Goal: Task Accomplishment & Management: Use online tool/utility

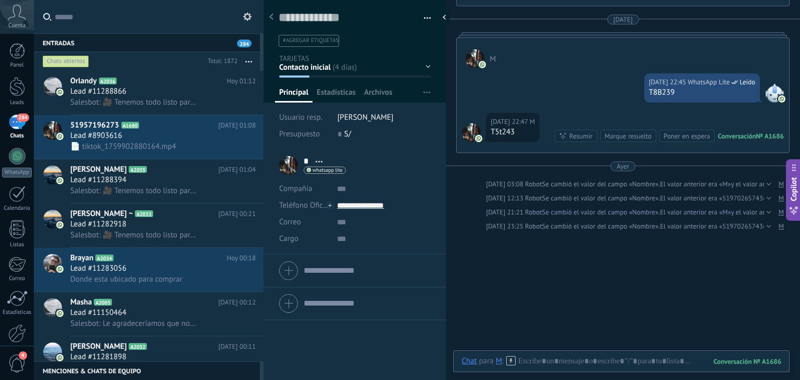
click at [246, 15] on use at bounding box center [247, 16] width 8 height 8
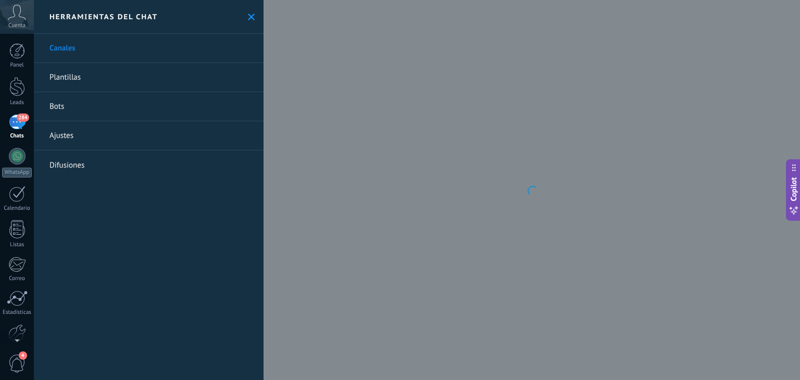
click at [26, 122] on link "284 Chats" at bounding box center [17, 127] width 34 height 25
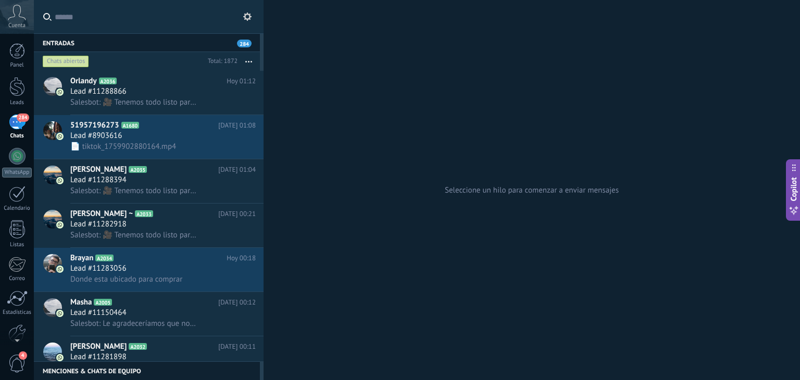
click at [253, 20] on button at bounding box center [247, 16] width 12 height 12
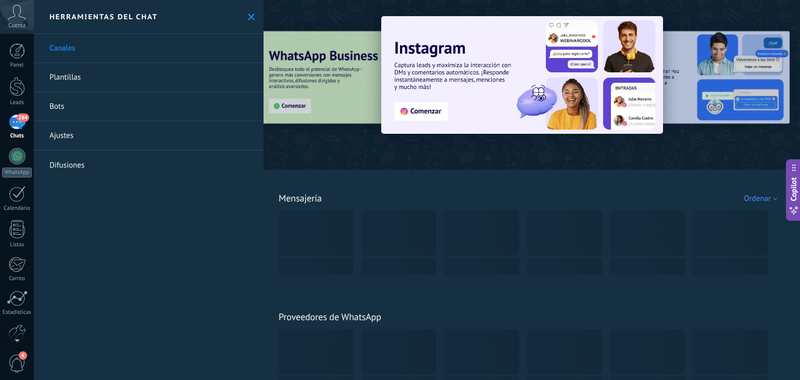
click at [19, 130] on div "284" at bounding box center [17, 122] width 17 height 15
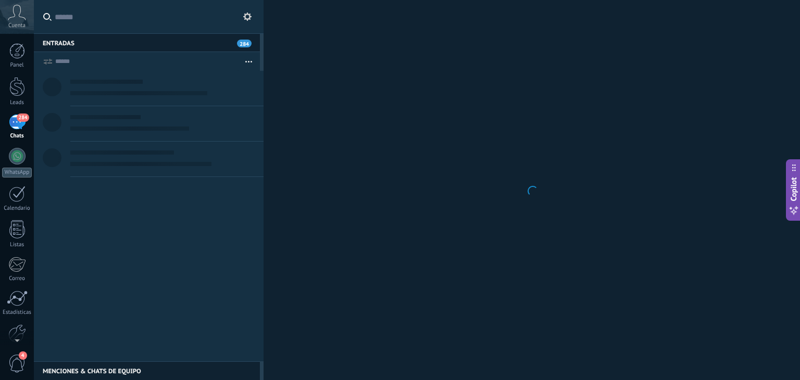
click at [246, 18] on use at bounding box center [247, 16] width 8 height 8
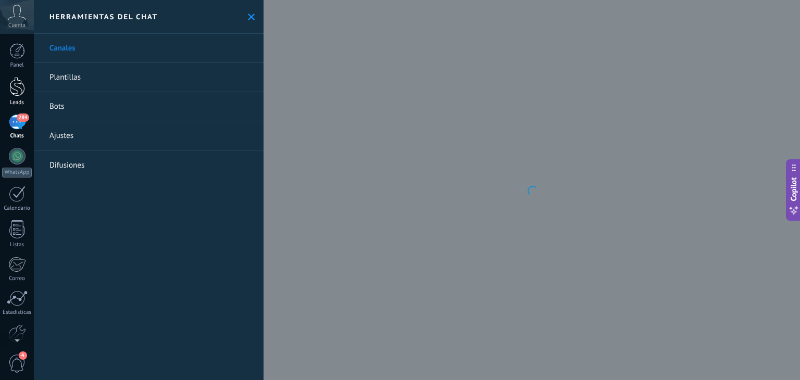
click at [15, 91] on div at bounding box center [17, 86] width 16 height 19
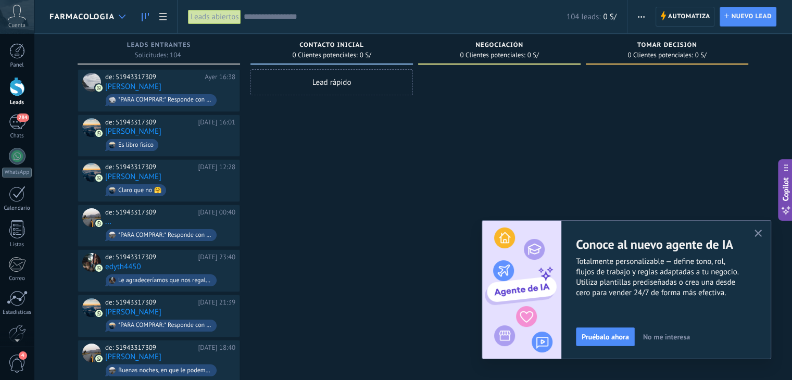
click at [123, 13] on div at bounding box center [122, 17] width 17 height 20
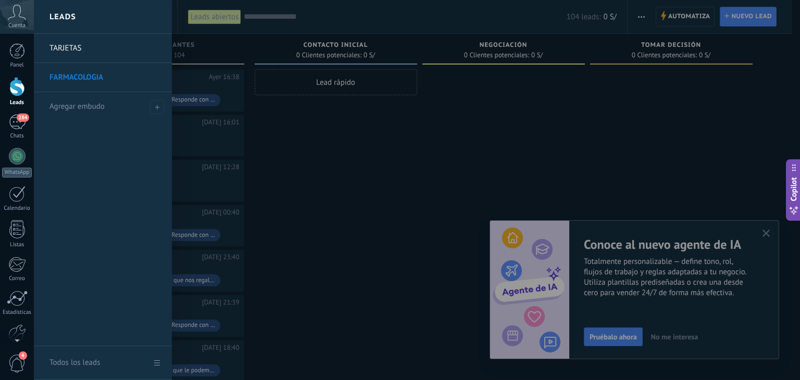
click at [110, 44] on link "TARJETAS" at bounding box center [105, 48] width 112 height 29
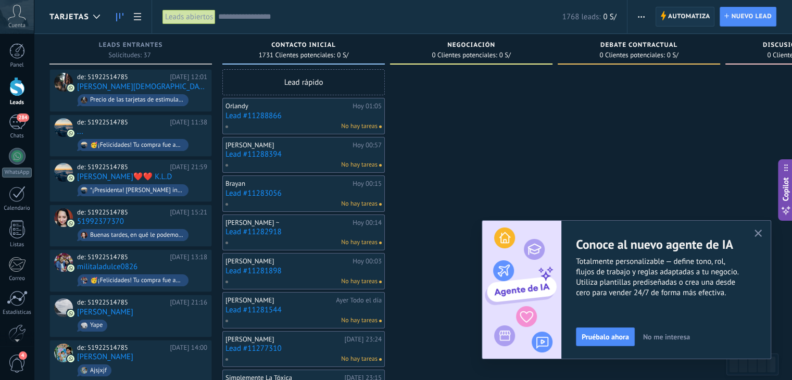
click at [673, 12] on span "Automatiza" at bounding box center [689, 16] width 42 height 19
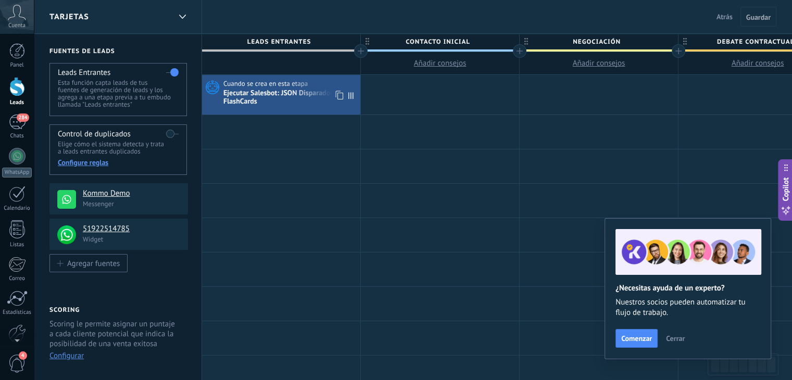
click at [277, 102] on div "Ejecutar Salesbot: JSON Disparador inicial FlashCards" at bounding box center [290, 98] width 134 height 18
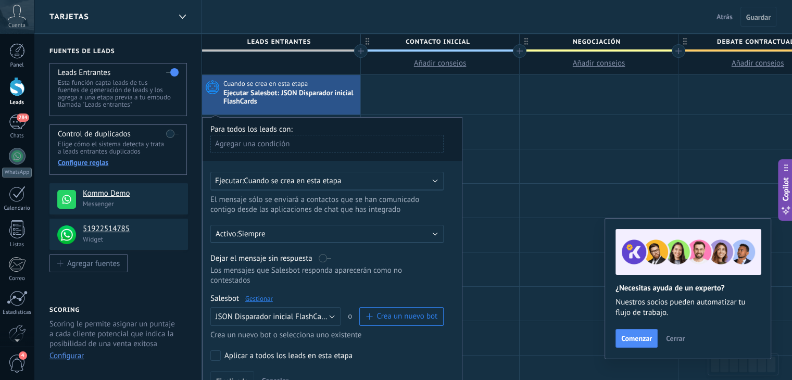
click at [263, 294] on link "Gestionar" at bounding box center [259, 298] width 28 height 9
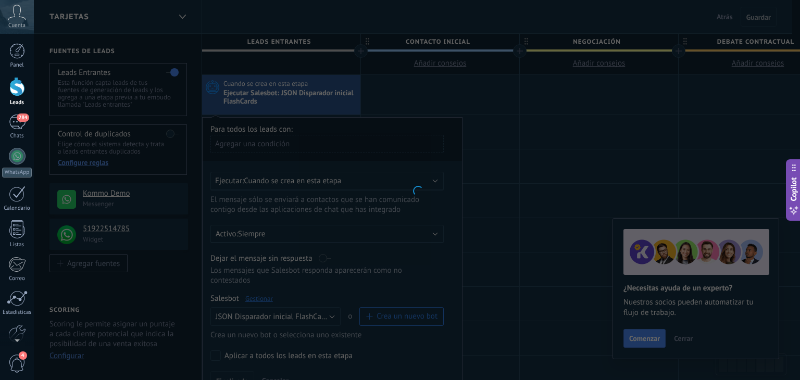
type input "**********"
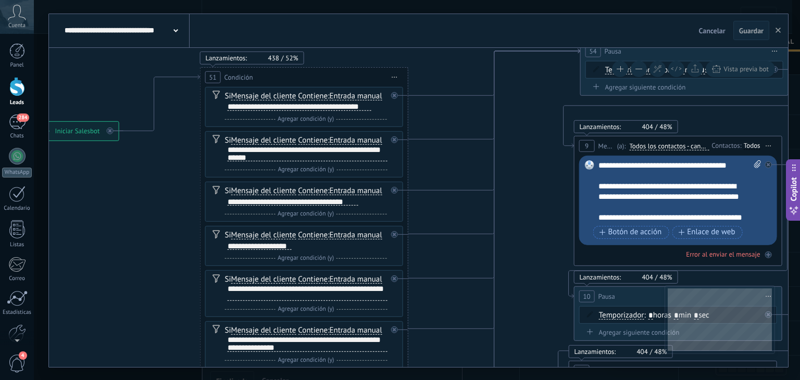
drag, startPoint x: 190, startPoint y: 284, endPoint x: 137, endPoint y: 223, distance: 80.2
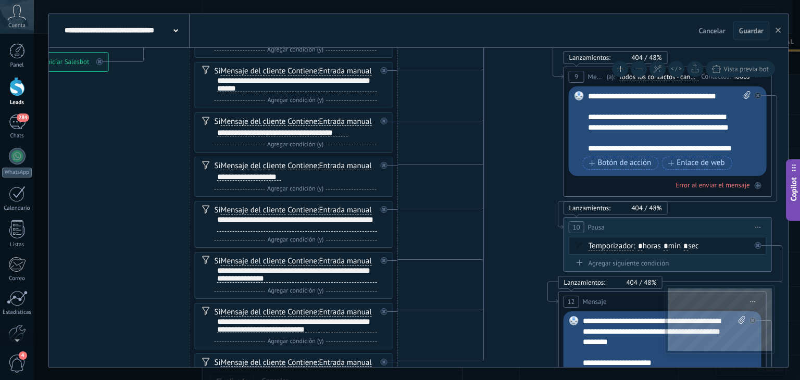
drag, startPoint x: 135, startPoint y: 240, endPoint x: 135, endPoint y: 178, distance: 62.5
